Goal: Information Seeking & Learning: Learn about a topic

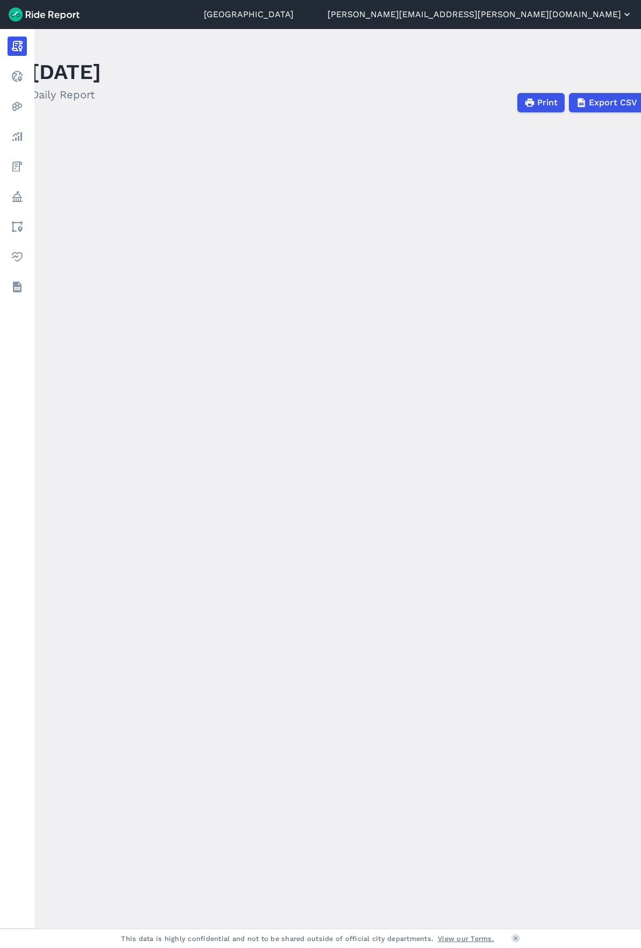
click at [602, 16] on button "[PERSON_NAME][EMAIL_ADDRESS][PERSON_NAME][DOMAIN_NAME]" at bounding box center [479, 14] width 305 height 13
click at [579, 40] on link "Settings" at bounding box center [568, 40] width 116 height 17
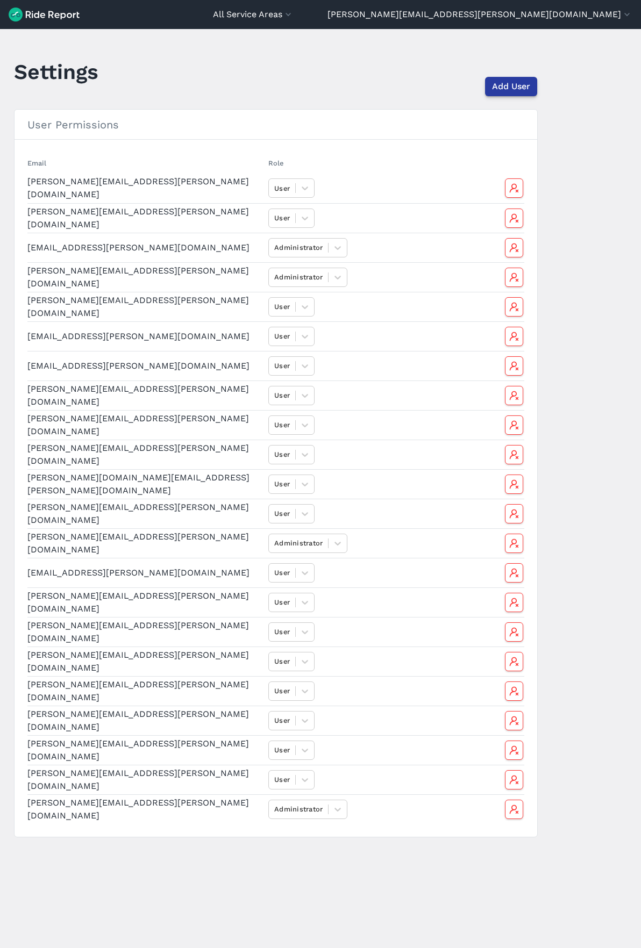
click at [505, 87] on span "Add User" at bounding box center [511, 86] width 38 height 13
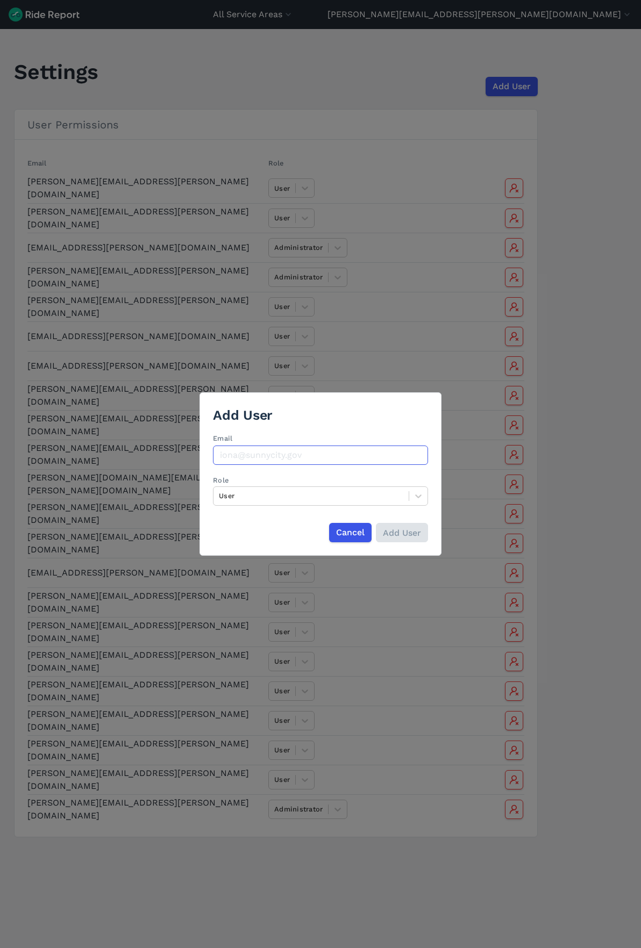
click at [264, 458] on input "Email" at bounding box center [320, 455] width 215 height 19
type input "[EMAIL_ADDRESS][DOMAIN_NAME]"
click at [394, 533] on input "Add User" at bounding box center [401, 532] width 52 height 19
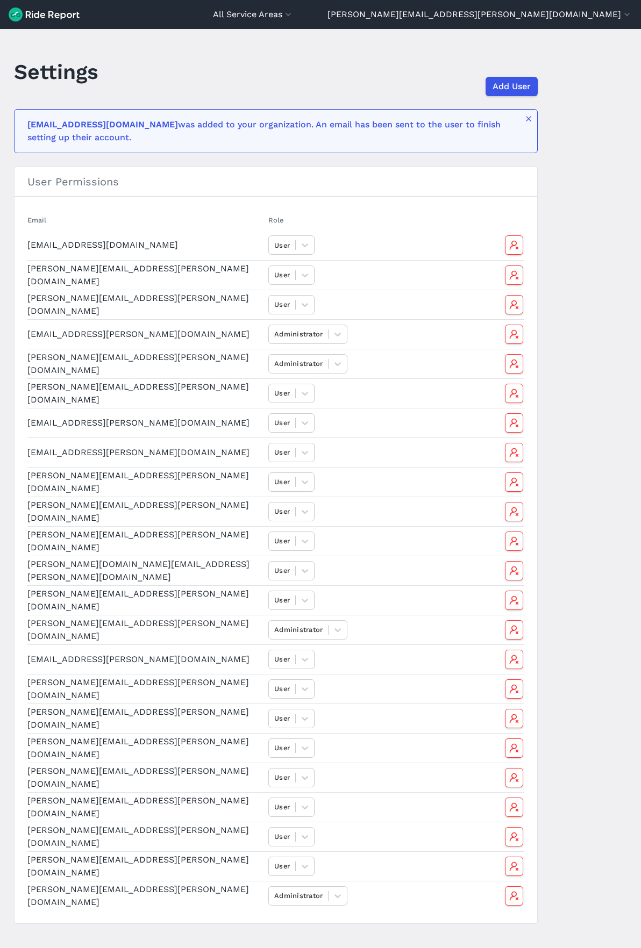
click at [17, 12] on img at bounding box center [44, 15] width 71 height 14
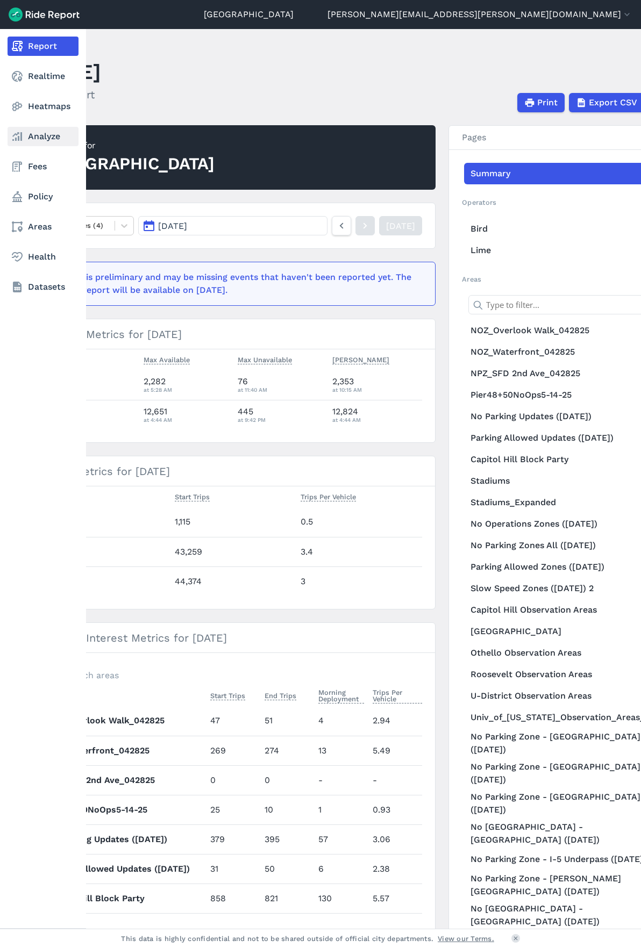
click at [41, 140] on link "Analyze" at bounding box center [43, 136] width 71 height 19
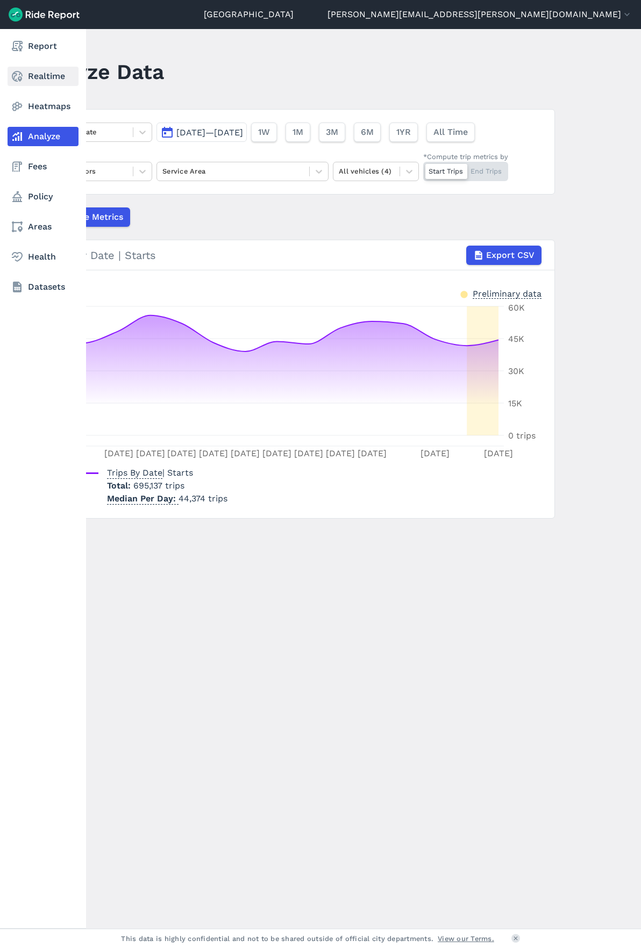
click at [20, 80] on use at bounding box center [17, 76] width 11 height 11
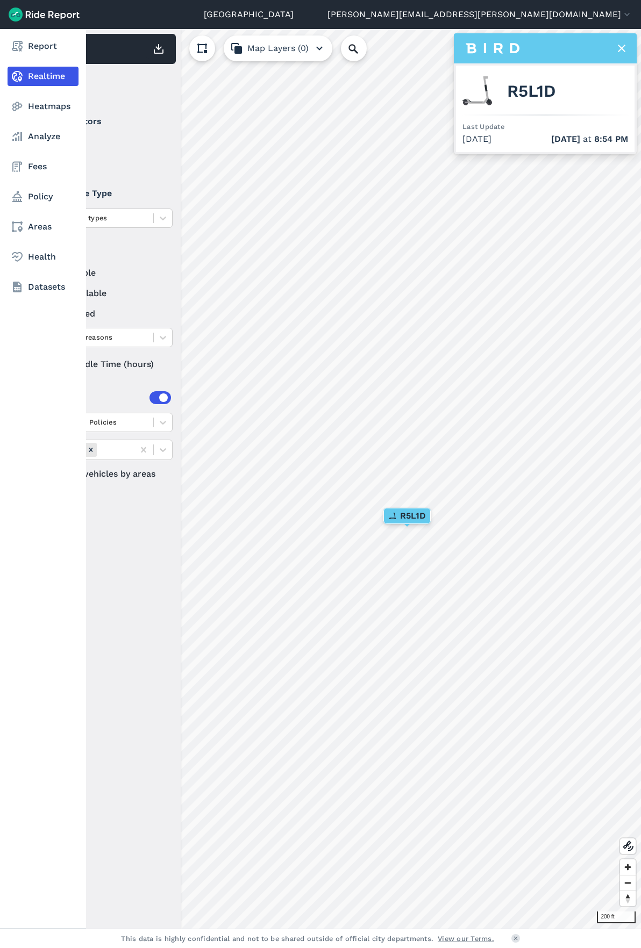
drag, startPoint x: 28, startPoint y: 104, endPoint x: 81, endPoint y: 95, distance: 53.0
click at [28, 104] on link "Heatmaps" at bounding box center [43, 106] width 71 height 19
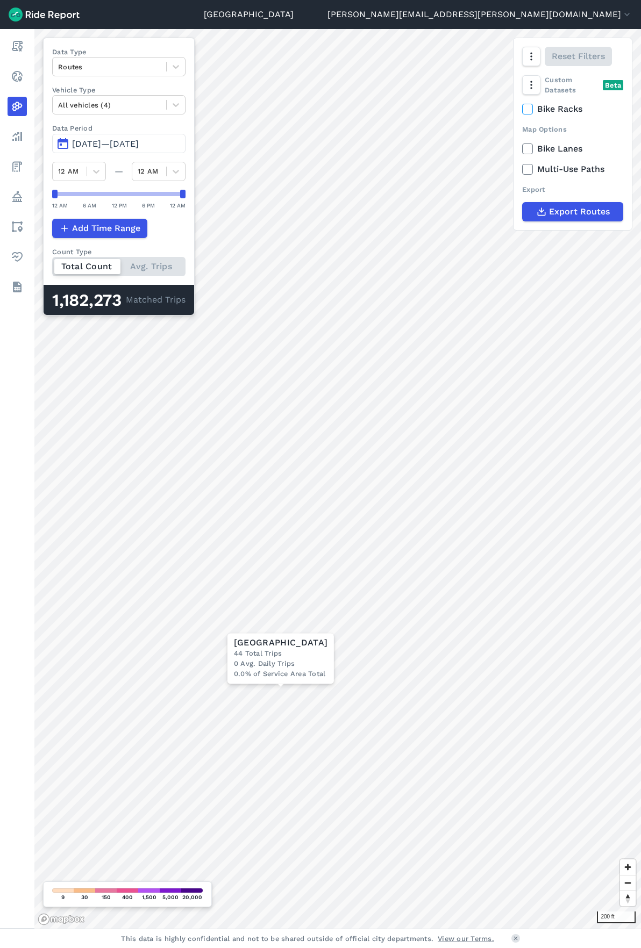
click at [119, 141] on span "[DATE]—[DATE]" at bounding box center [105, 144] width 67 height 10
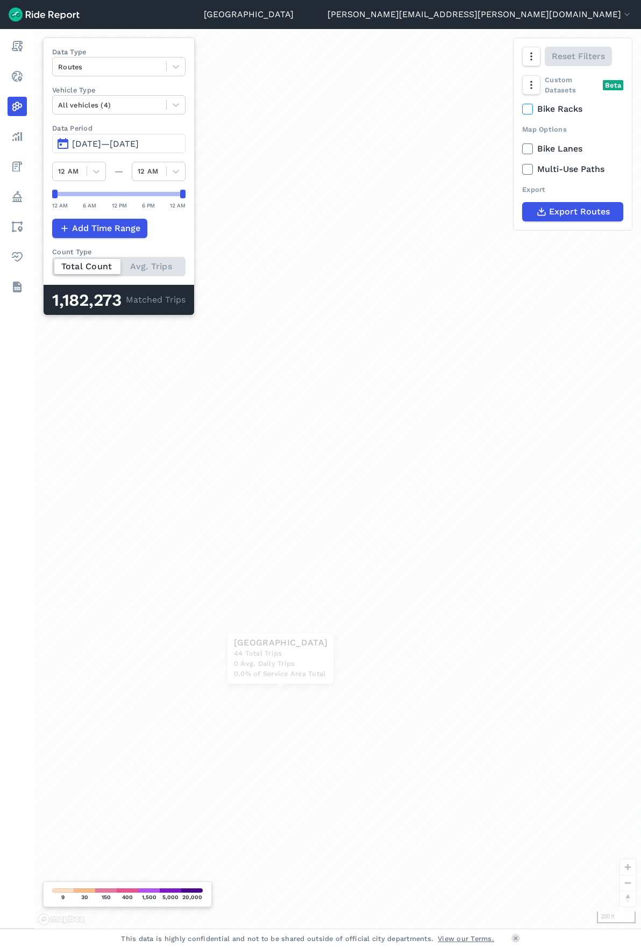
click at [65, 139] on button "[DATE]—[DATE]" at bounding box center [118, 143] width 133 height 19
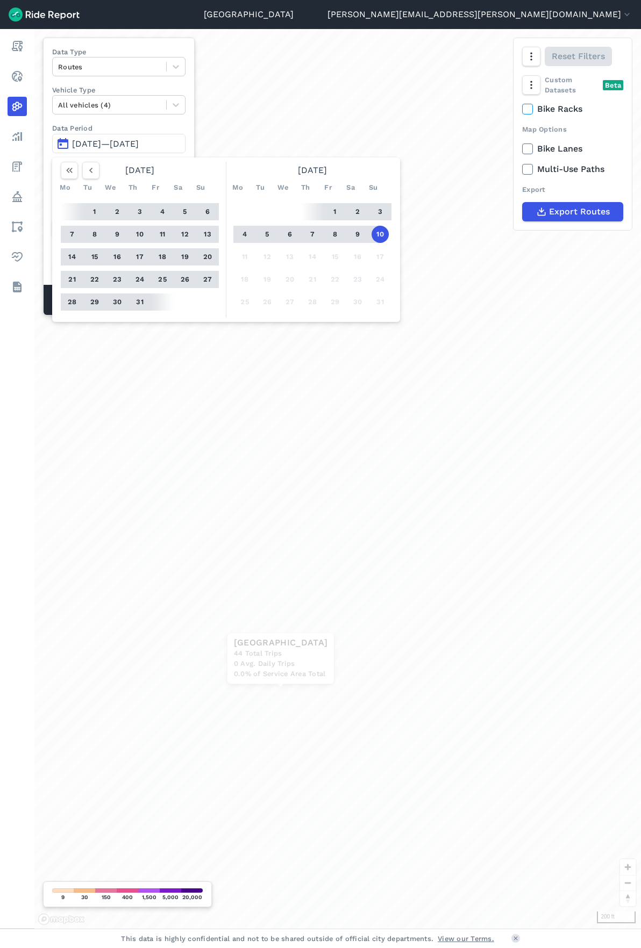
click at [333, 209] on button "1" at bounding box center [334, 211] width 17 height 17
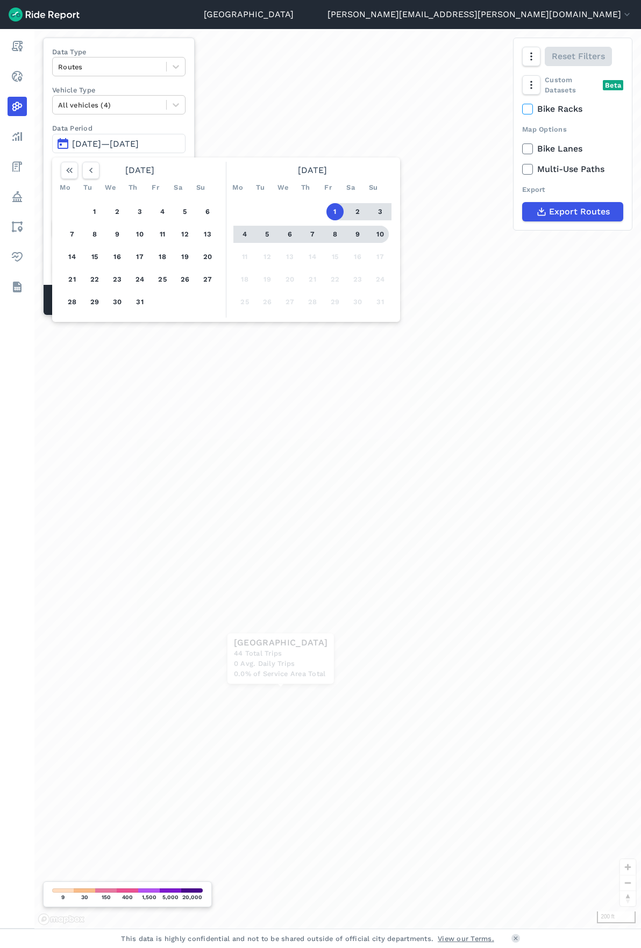
click at [379, 234] on button "10" at bounding box center [379, 234] width 17 height 17
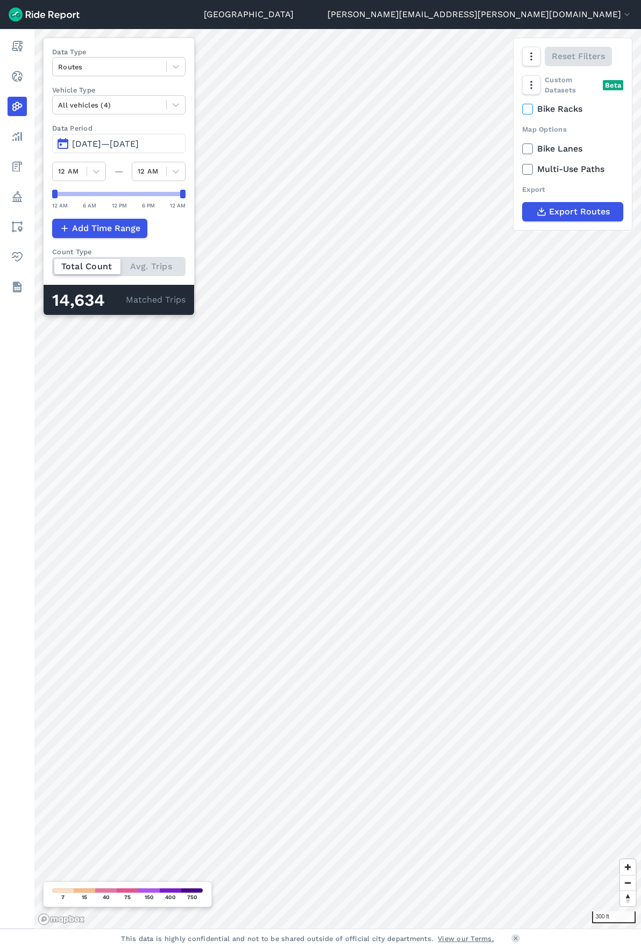
click at [103, 140] on span "[DATE]—[DATE]" at bounding box center [105, 144] width 67 height 10
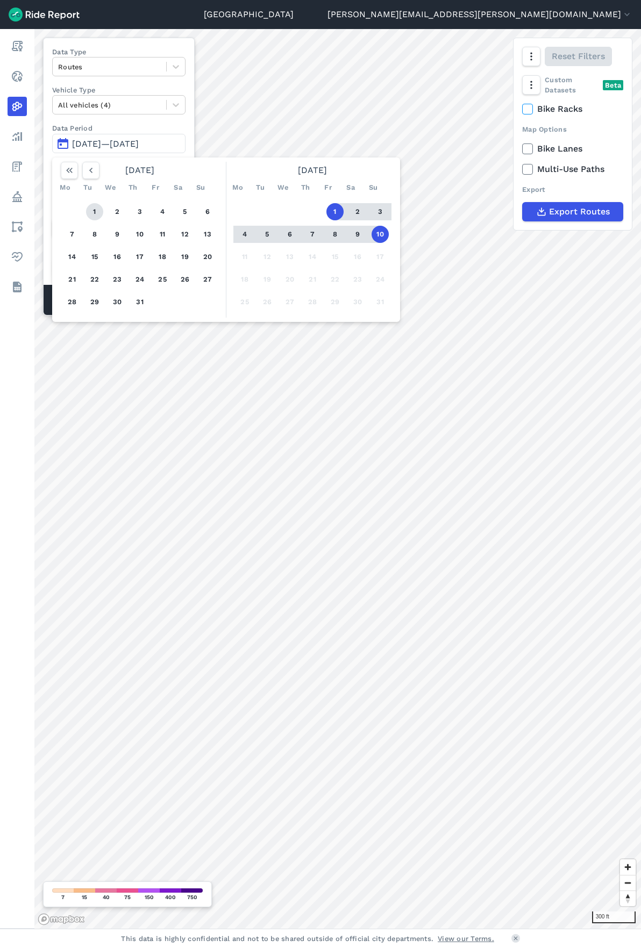
click at [96, 210] on button "1" at bounding box center [94, 211] width 17 height 17
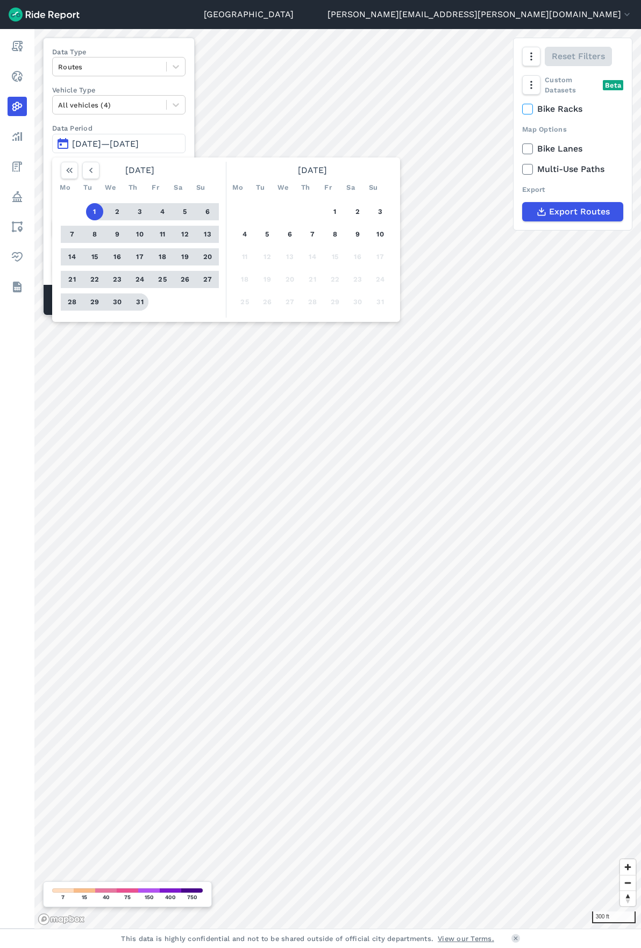
click at [136, 304] on button "31" at bounding box center [139, 301] width 17 height 17
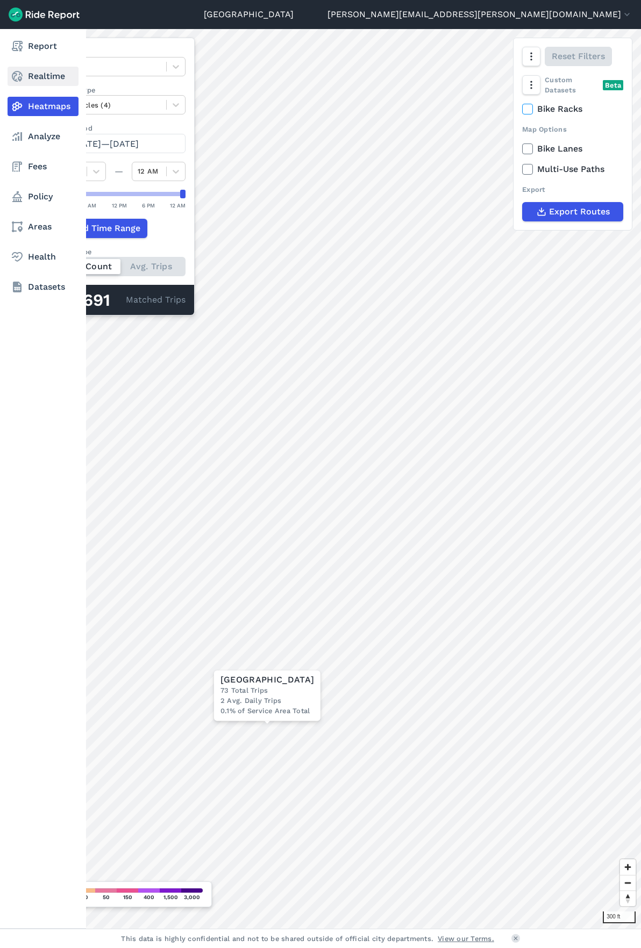
click at [22, 73] on icon at bounding box center [17, 76] width 13 height 13
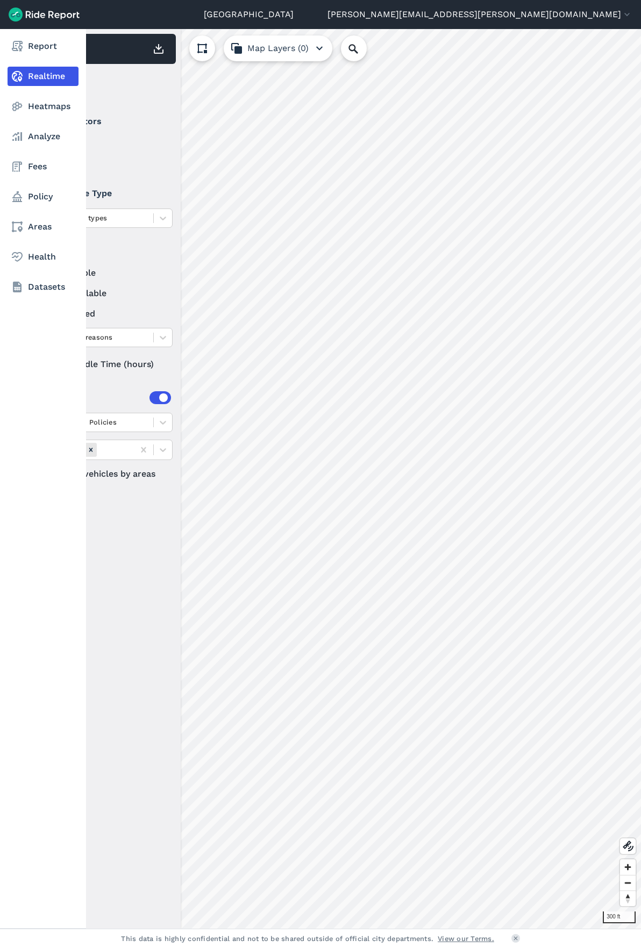
drag, startPoint x: 40, startPoint y: 107, endPoint x: 82, endPoint y: 175, distance: 79.6
click at [40, 107] on link "Heatmaps" at bounding box center [43, 106] width 71 height 19
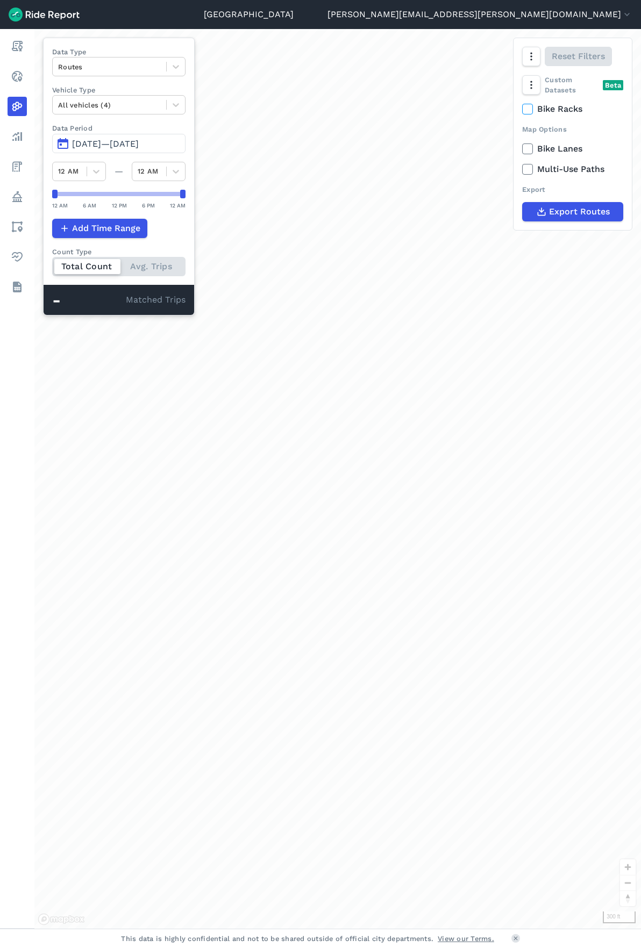
click at [138, 139] on span "[DATE]—[DATE]" at bounding box center [105, 144] width 67 height 10
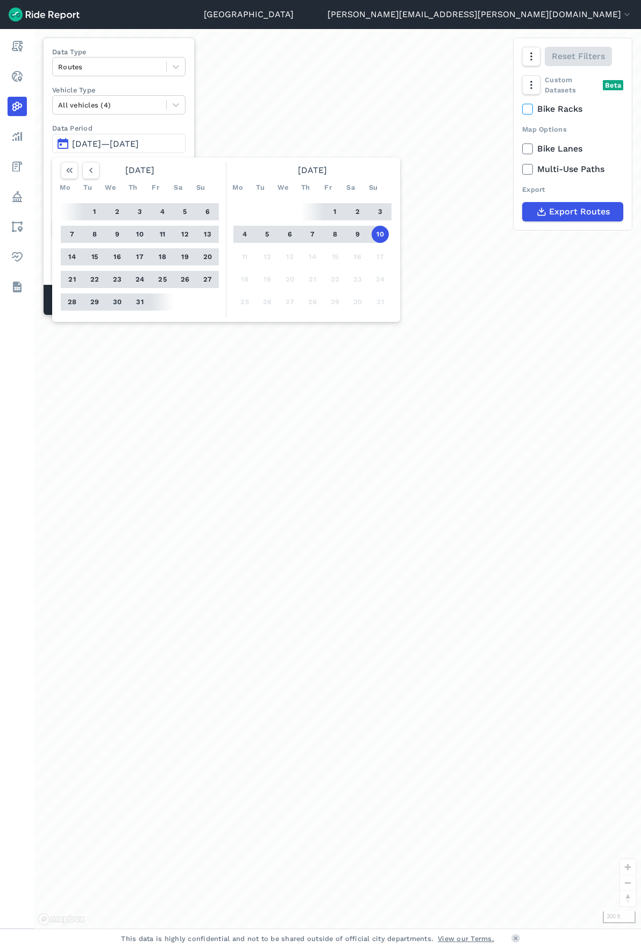
click at [99, 211] on button "1" at bounding box center [94, 211] width 17 height 17
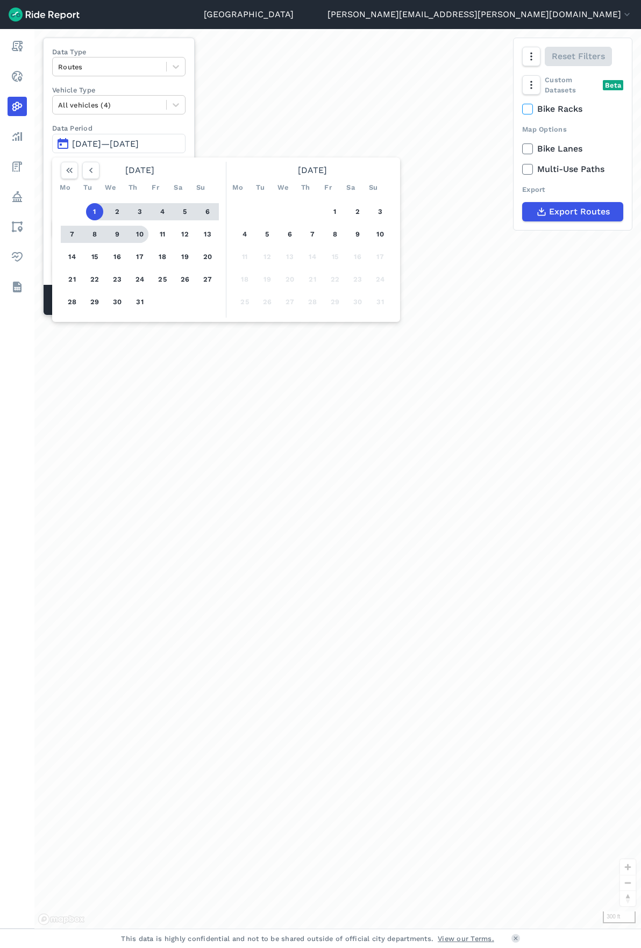
click at [136, 233] on button "10" at bounding box center [139, 234] width 17 height 17
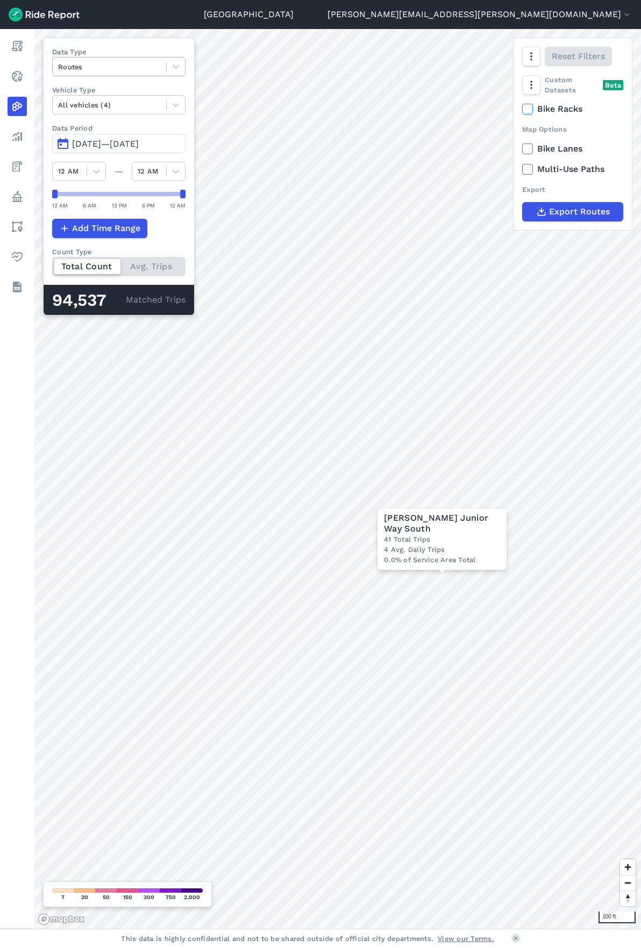
drag, startPoint x: 159, startPoint y: 67, endPoint x: 150, endPoint y: 69, distance: 9.5
click at [159, 67] on div at bounding box center [109, 67] width 103 height 12
click at [95, 132] on div "Curb Events" at bounding box center [118, 130] width 133 height 19
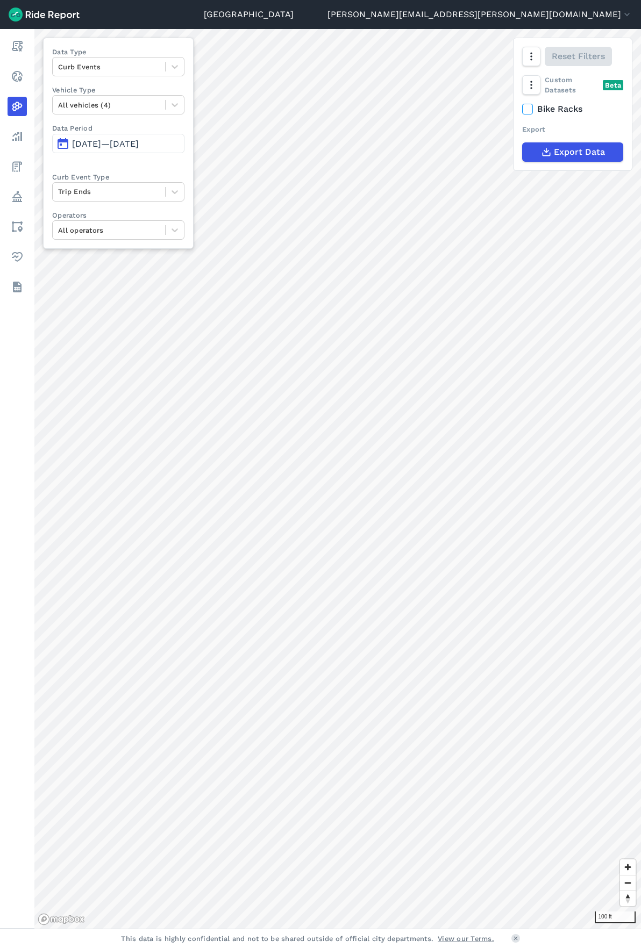
drag, startPoint x: 117, startPoint y: 138, endPoint x: 158, endPoint y: 144, distance: 41.8
click at [117, 138] on button "[DATE]—[DATE]" at bounding box center [118, 143] width 132 height 19
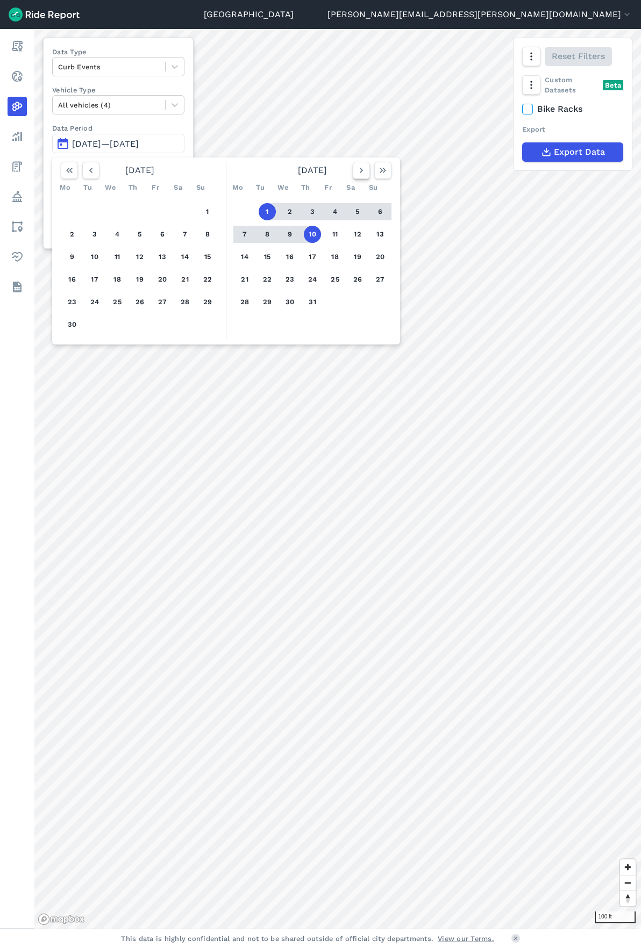
click at [364, 166] on icon "button" at bounding box center [361, 170] width 11 height 11
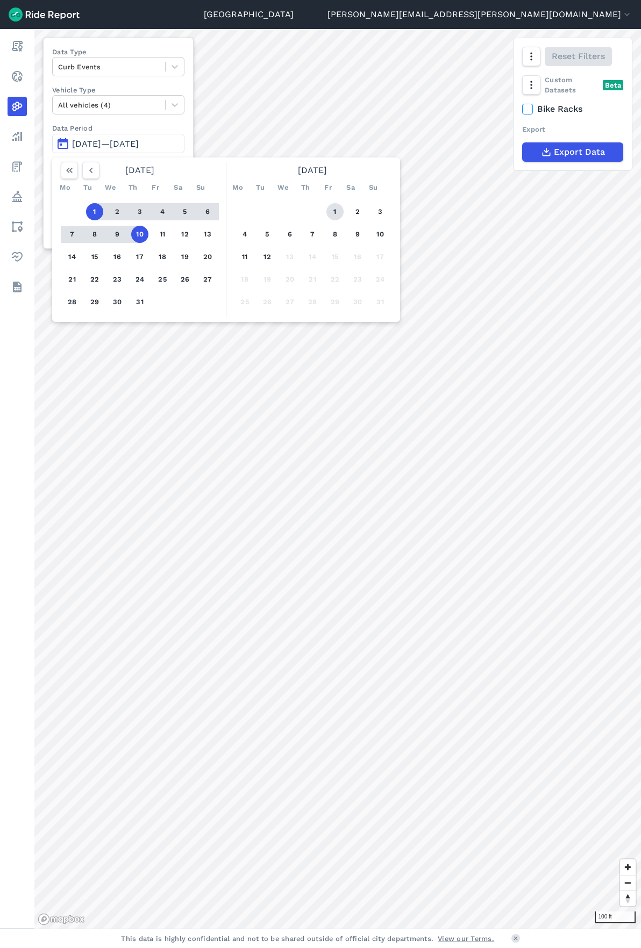
click at [338, 210] on button "1" at bounding box center [334, 211] width 17 height 17
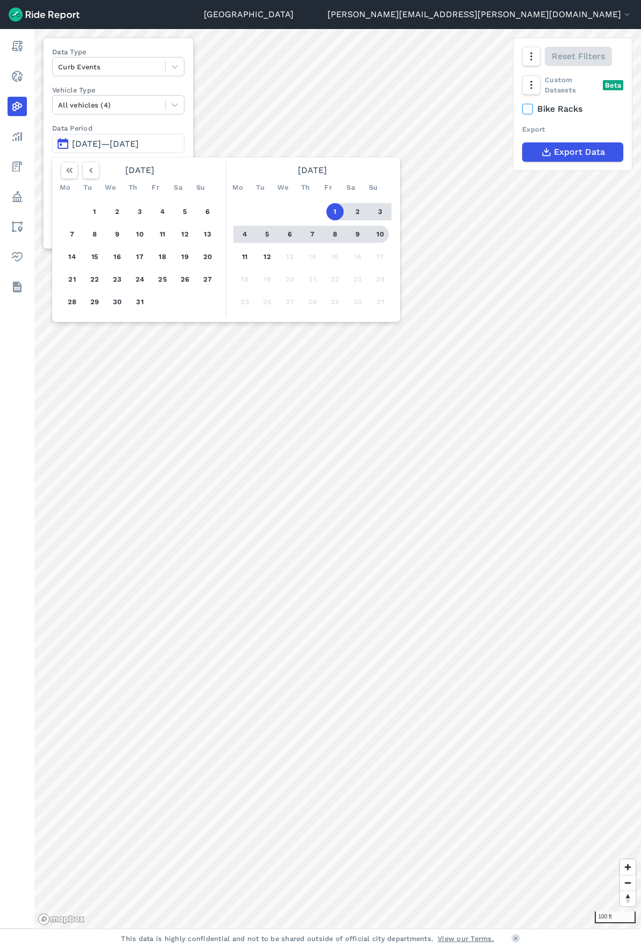
click at [382, 234] on button "10" at bounding box center [379, 234] width 17 height 17
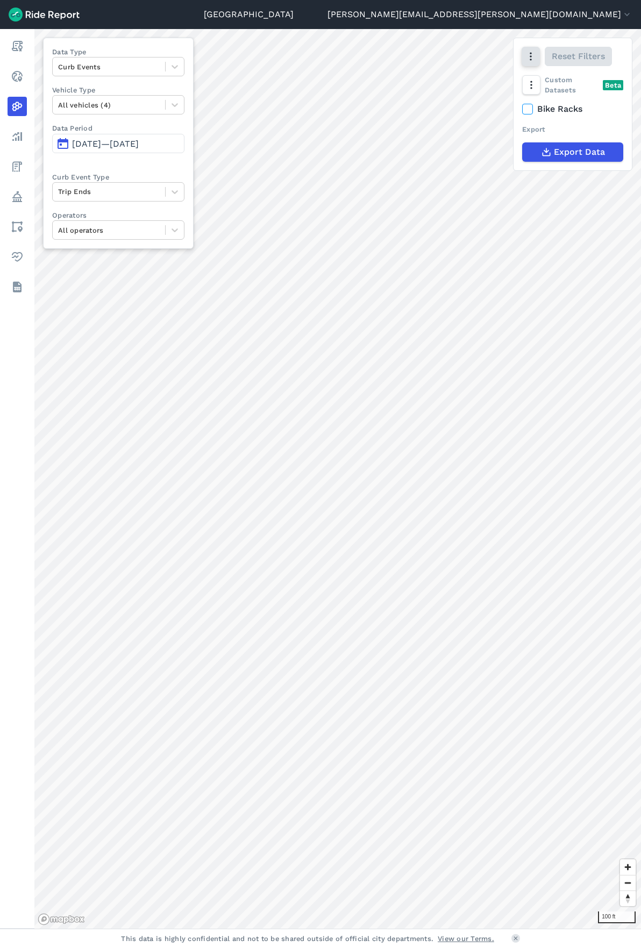
click at [528, 58] on icon "button" at bounding box center [530, 56] width 11 height 11
click at [527, 55] on icon "button" at bounding box center [530, 56] width 11 height 11
click at [530, 77] on button "button" at bounding box center [530, 84] width 18 height 19
click at [538, 150] on use at bounding box center [539, 152] width 9 height 8
click at [529, 111] on input "Heatmap" at bounding box center [529, 107] width 0 height 7
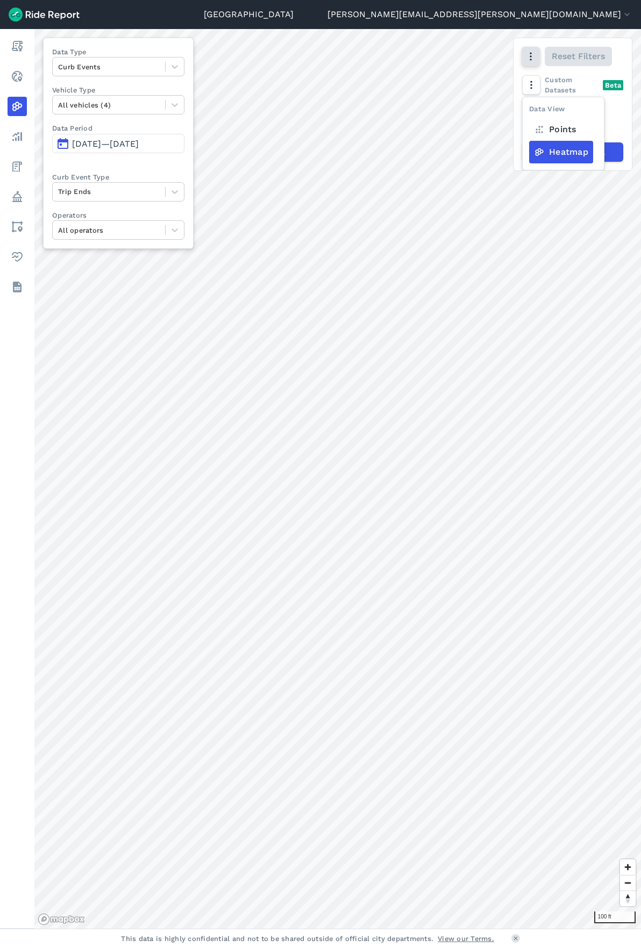
click at [529, 55] on icon "button" at bounding box center [530, 56] width 11 height 11
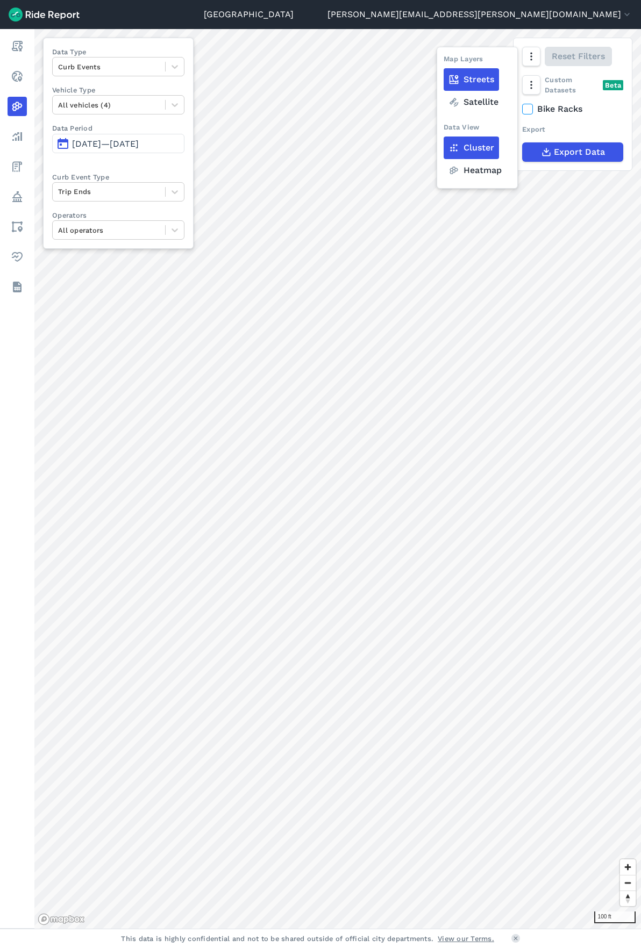
click at [479, 173] on label "Heatmap" at bounding box center [474, 170] width 63 height 23
click at [443, 61] on input "Heatmap" at bounding box center [443, 57] width 0 height 7
